Goal: Find specific page/section: Find specific page/section

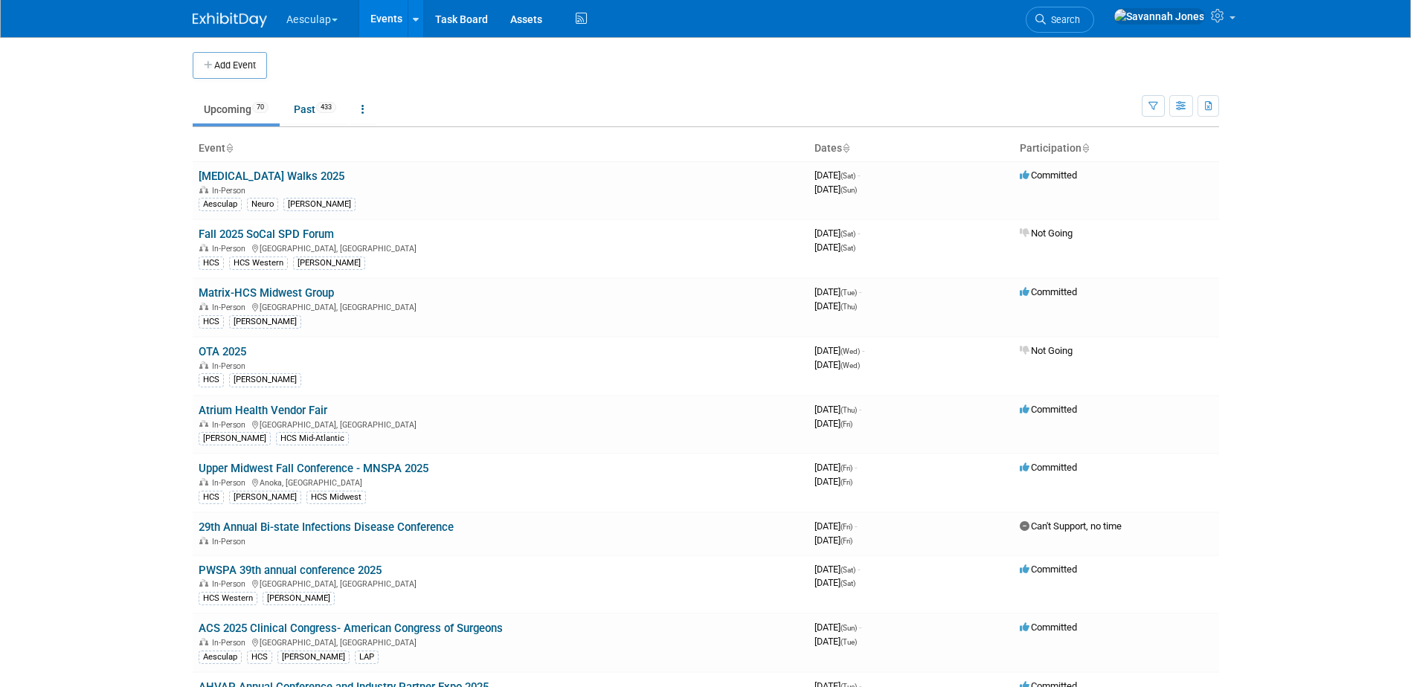
click at [306, 30] on button "Aesculap" at bounding box center [320, 16] width 71 height 33
click at [325, 141] on link "[PERSON_NAME]" at bounding box center [339, 133] width 107 height 21
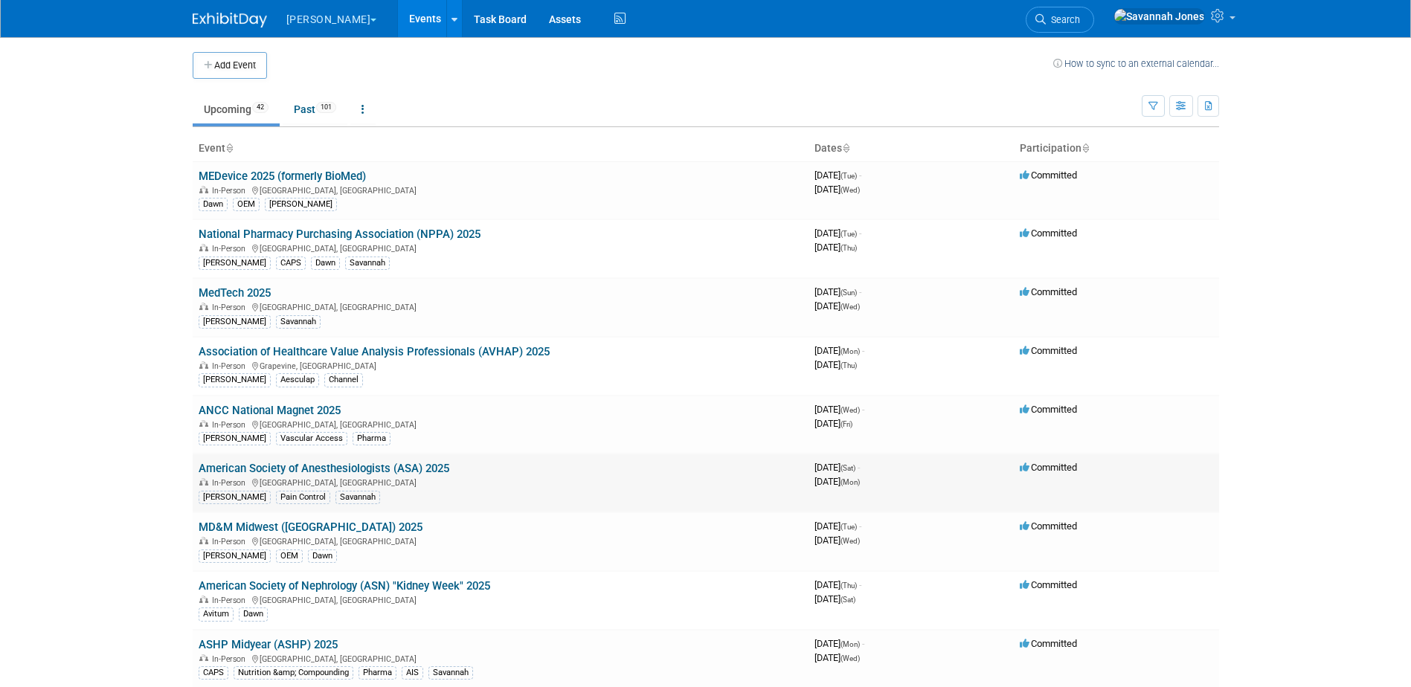
click at [355, 466] on link "American Society of Anesthesiologists (ASA) 2025" at bounding box center [324, 468] width 251 height 13
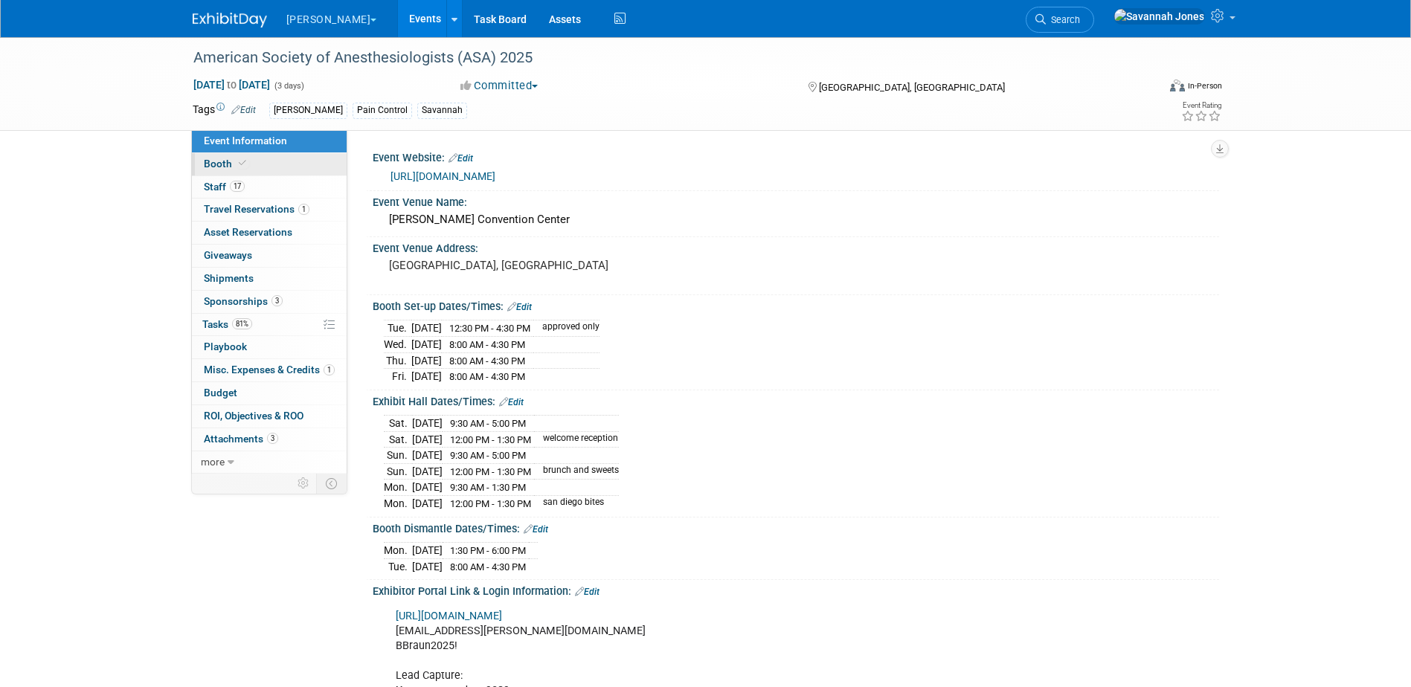
click at [281, 175] on link "Booth" at bounding box center [269, 164] width 155 height 22
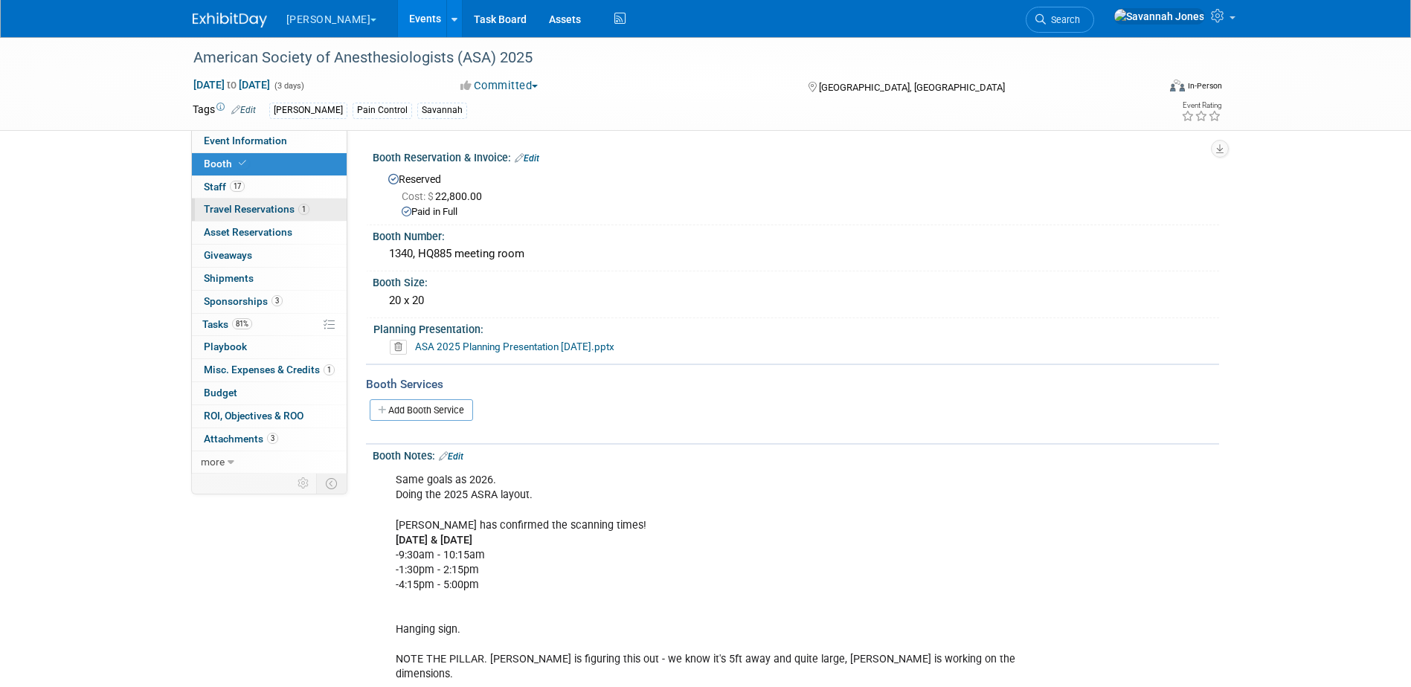
click at [279, 199] on link "1 Travel Reservations 1" at bounding box center [269, 210] width 155 height 22
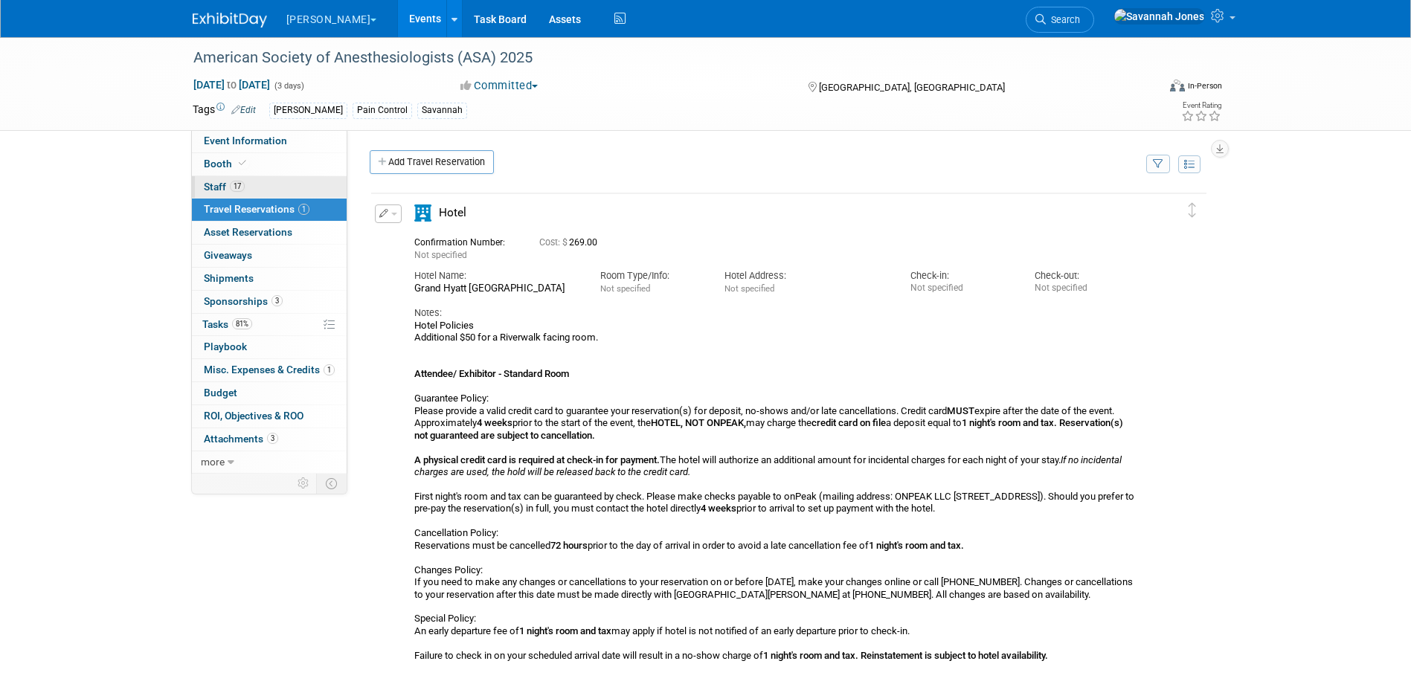
click at [279, 190] on link "17 Staff 17" at bounding box center [269, 187] width 155 height 22
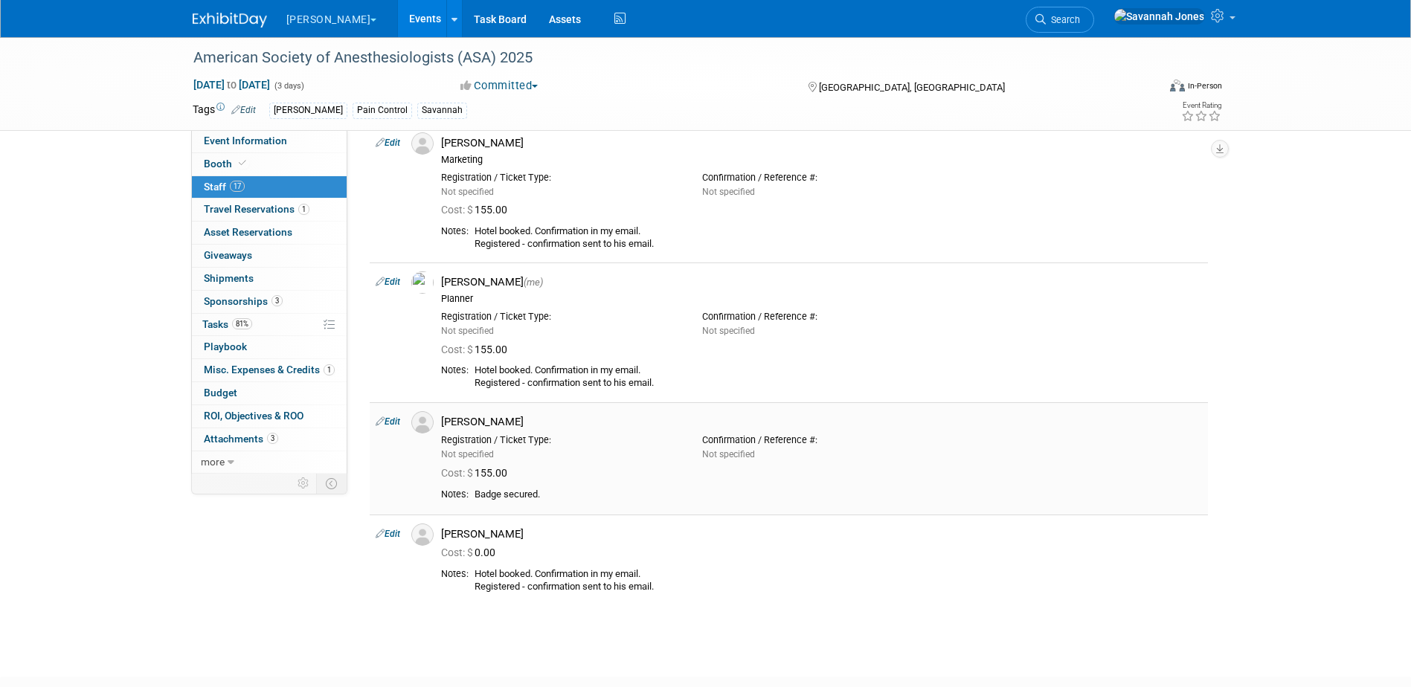
scroll to position [1413, 0]
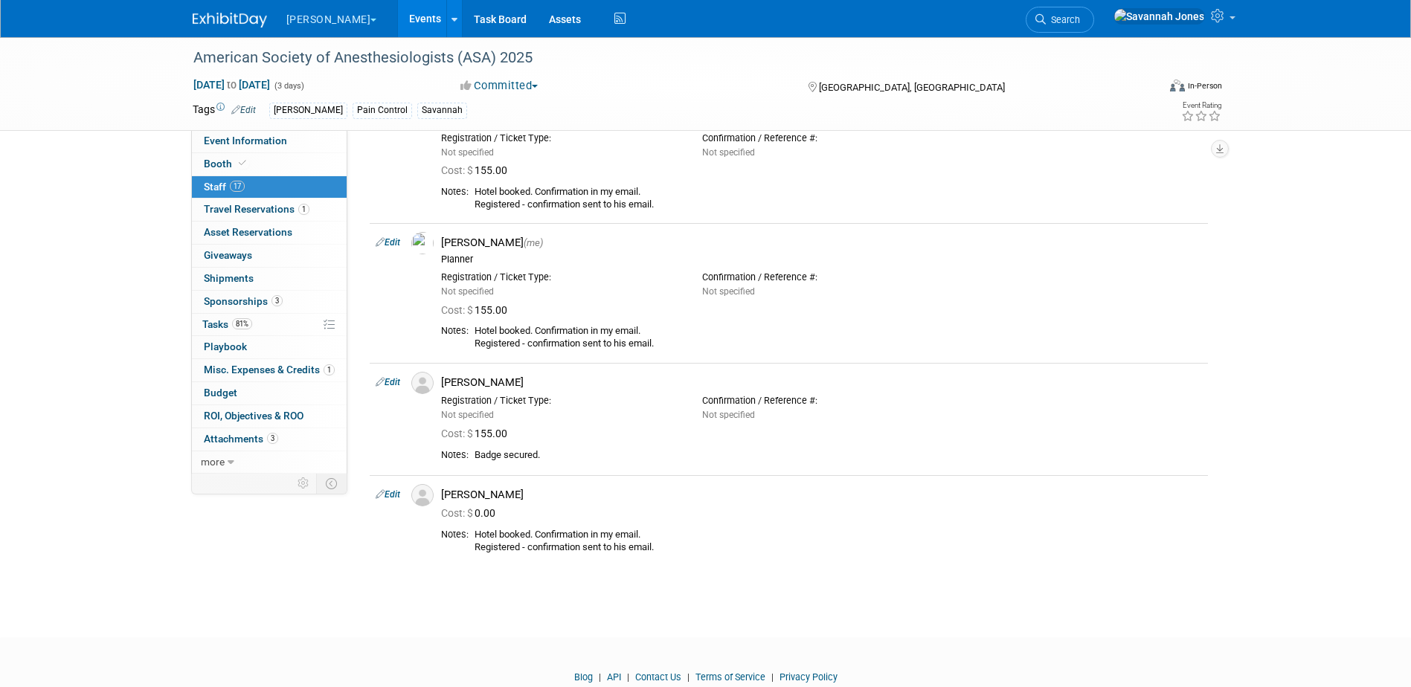
click at [398, 22] on link "Events" at bounding box center [425, 18] width 54 height 37
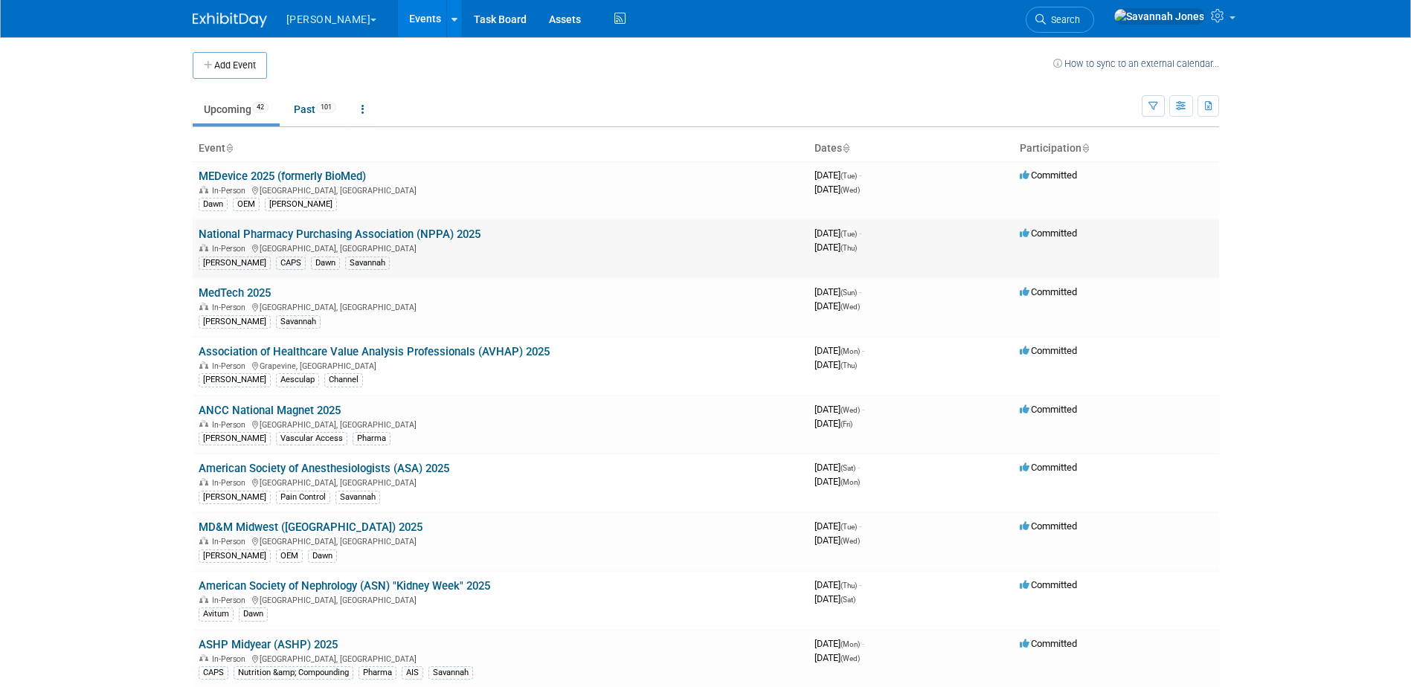
click at [326, 234] on link "National Pharmacy Purchasing Association (NPPA) 2025" at bounding box center [340, 234] width 282 height 13
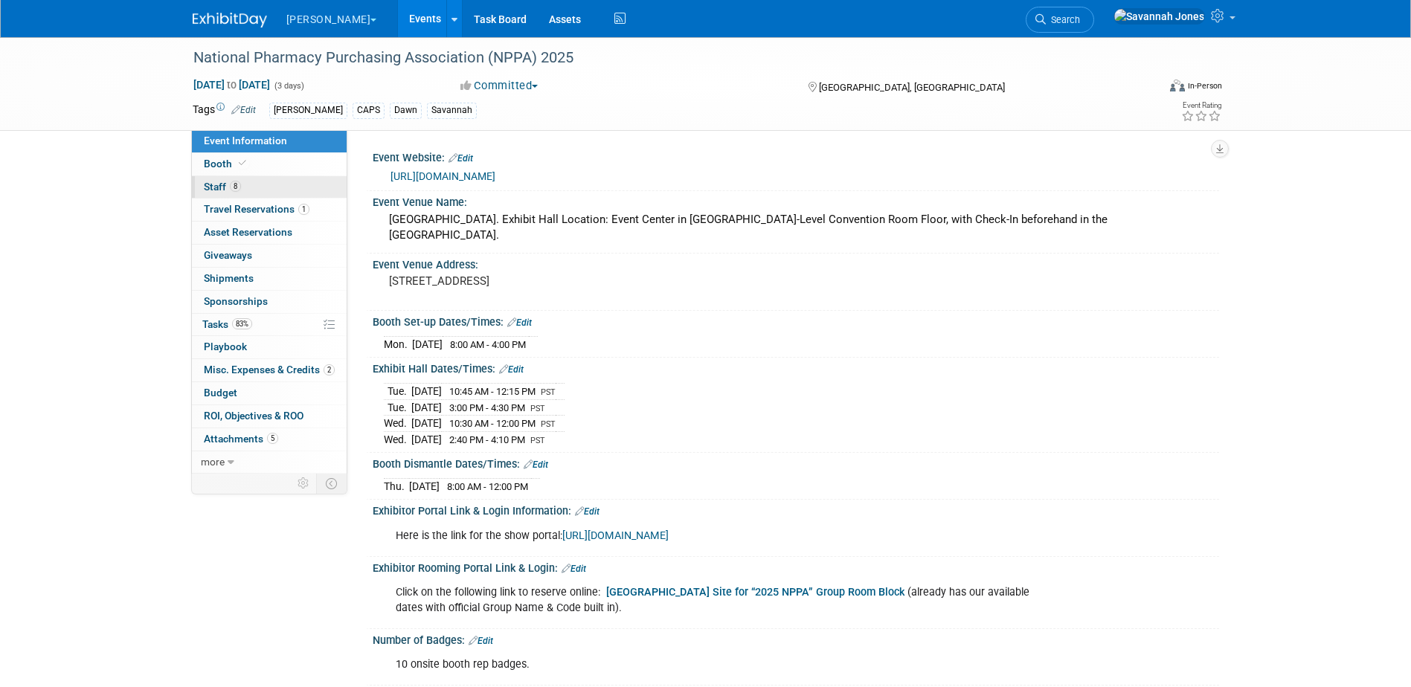
click at [277, 188] on link "8 Staff 8" at bounding box center [269, 187] width 155 height 22
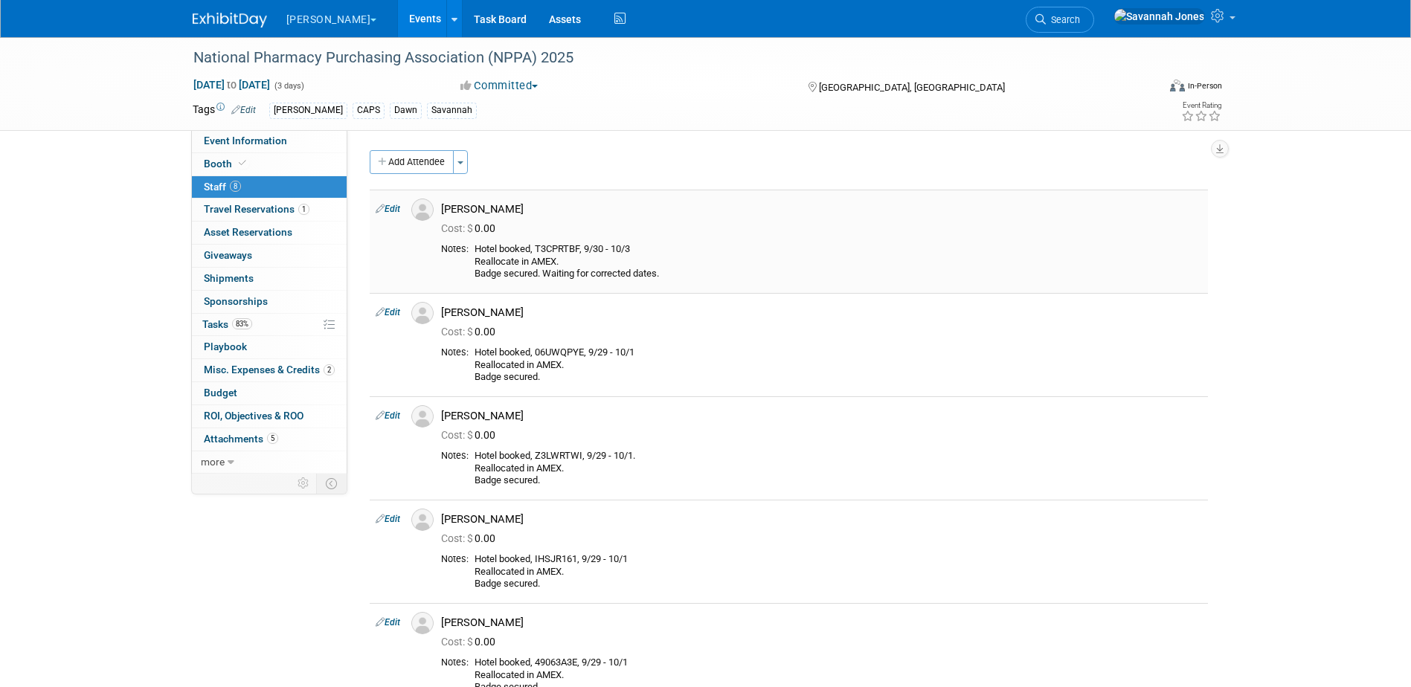
drag, startPoint x: 454, startPoint y: 205, endPoint x: 532, endPoint y: 202, distance: 78.1
click at [532, 202] on div "[PERSON_NAME]" at bounding box center [821, 209] width 761 height 14
drag, startPoint x: 532, startPoint y: 207, endPoint x: 446, endPoint y: 210, distance: 85.6
click at [446, 210] on div "[PERSON_NAME]" at bounding box center [821, 209] width 761 height 14
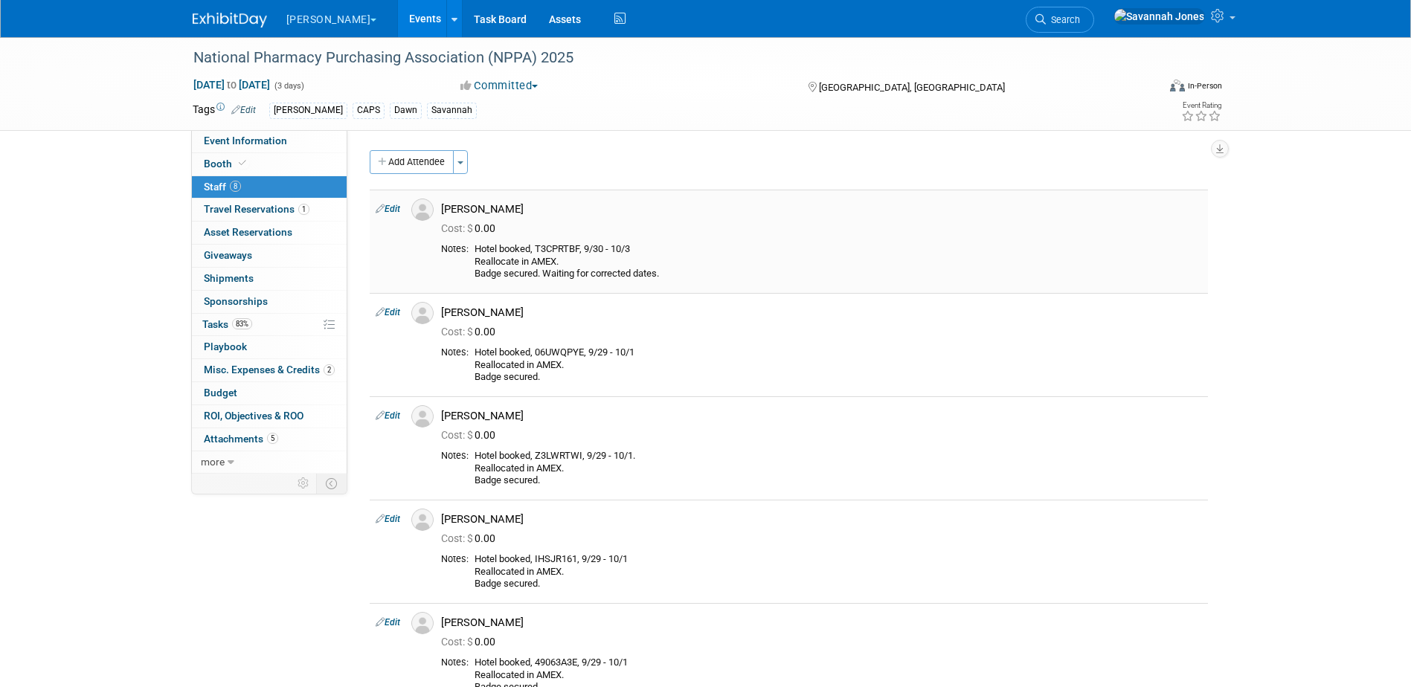
click at [446, 210] on div "[PERSON_NAME]" at bounding box center [821, 209] width 761 height 14
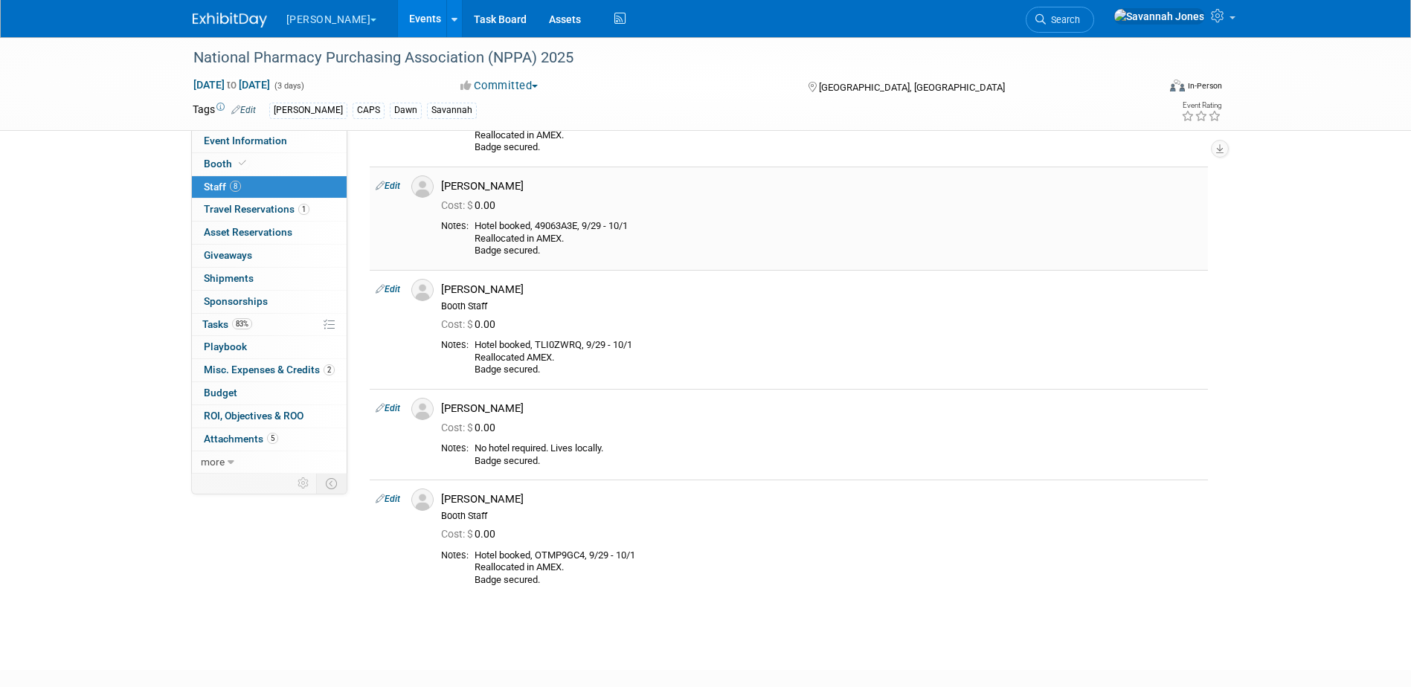
scroll to position [446, 0]
